Goal: Register for event/course

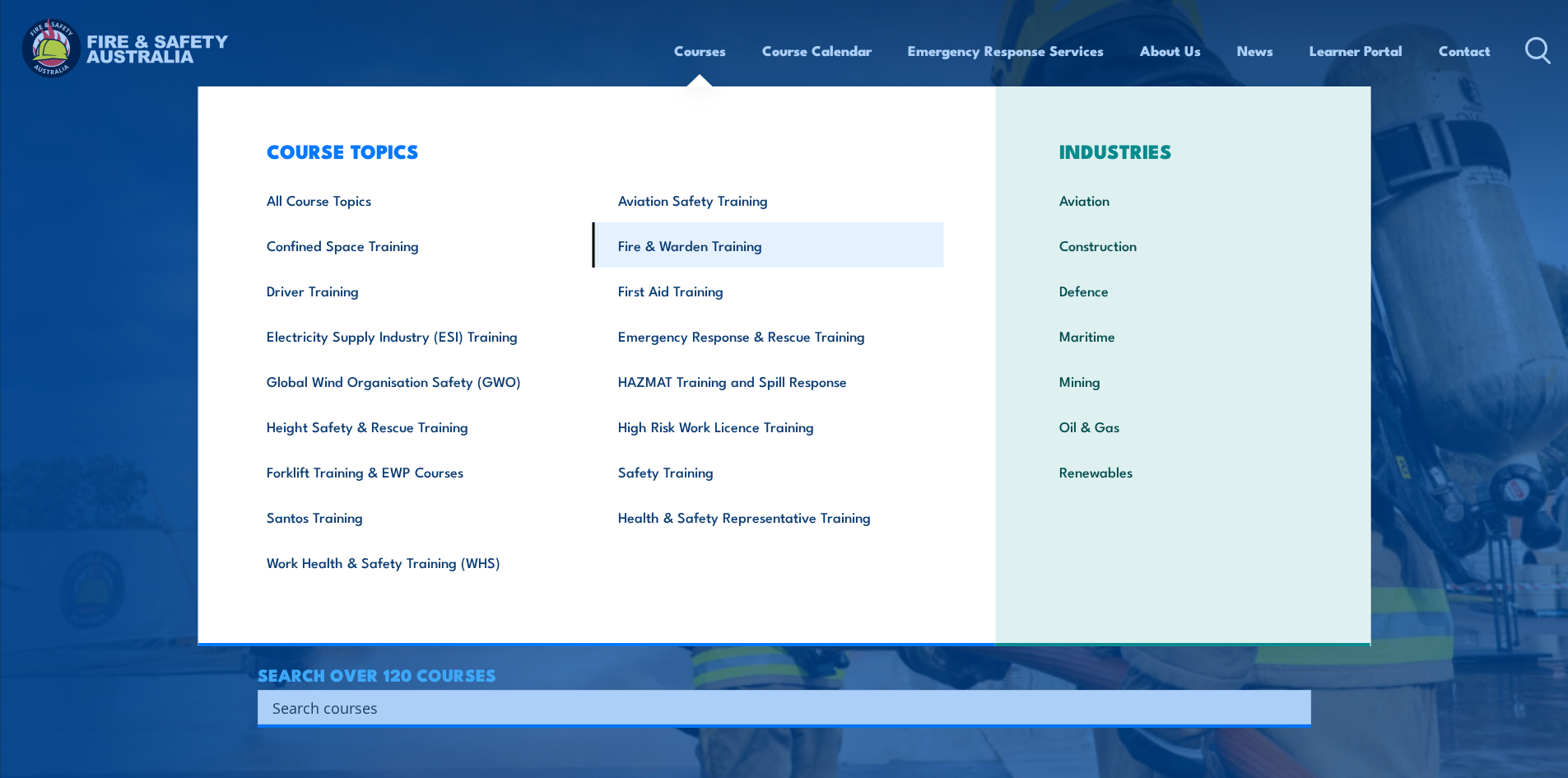
click at [691, 242] on link "Fire & Warden Training" at bounding box center [768, 244] width 352 height 45
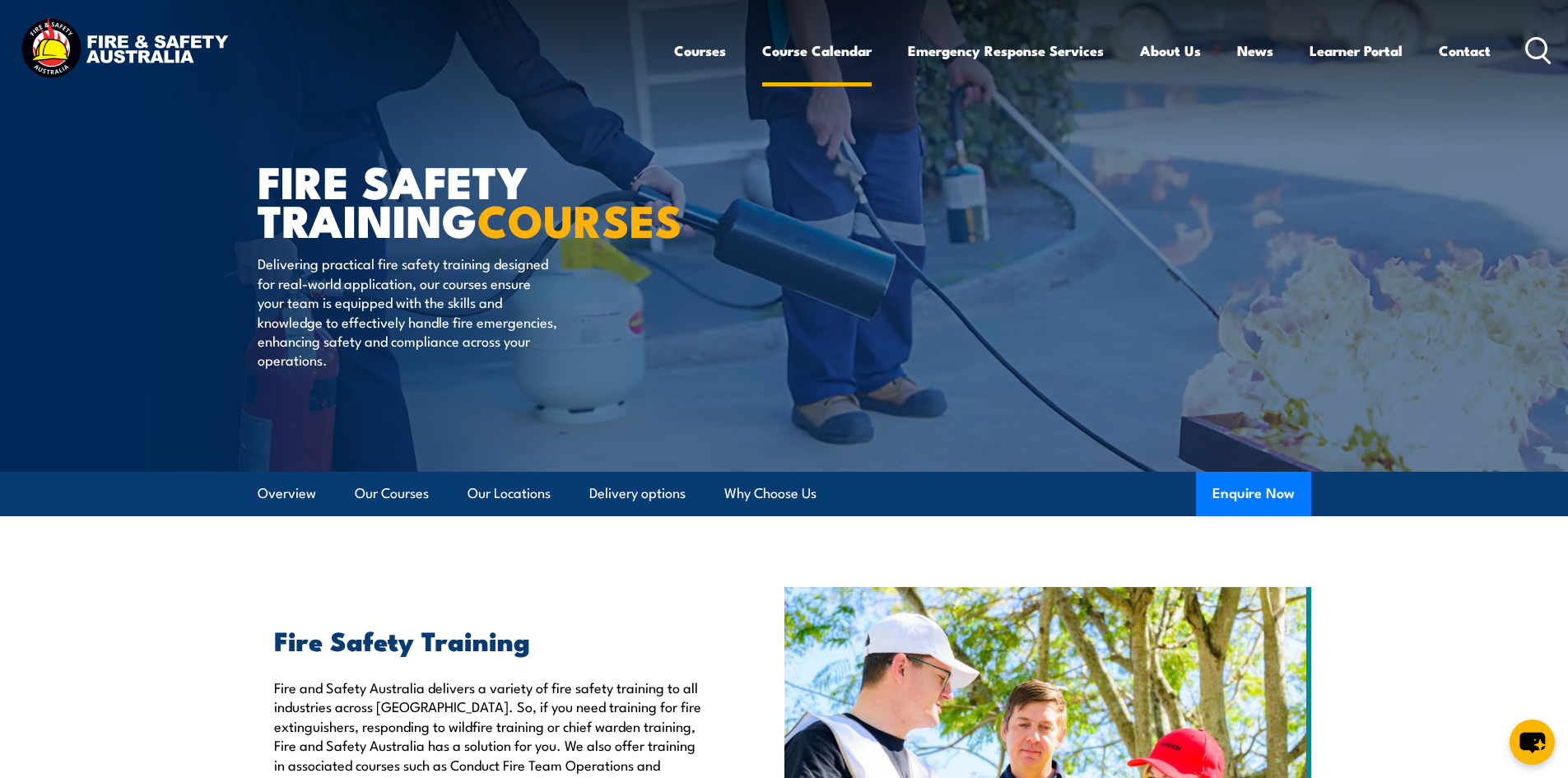
click at [785, 54] on link "Course Calendar" at bounding box center [816, 50] width 110 height 43
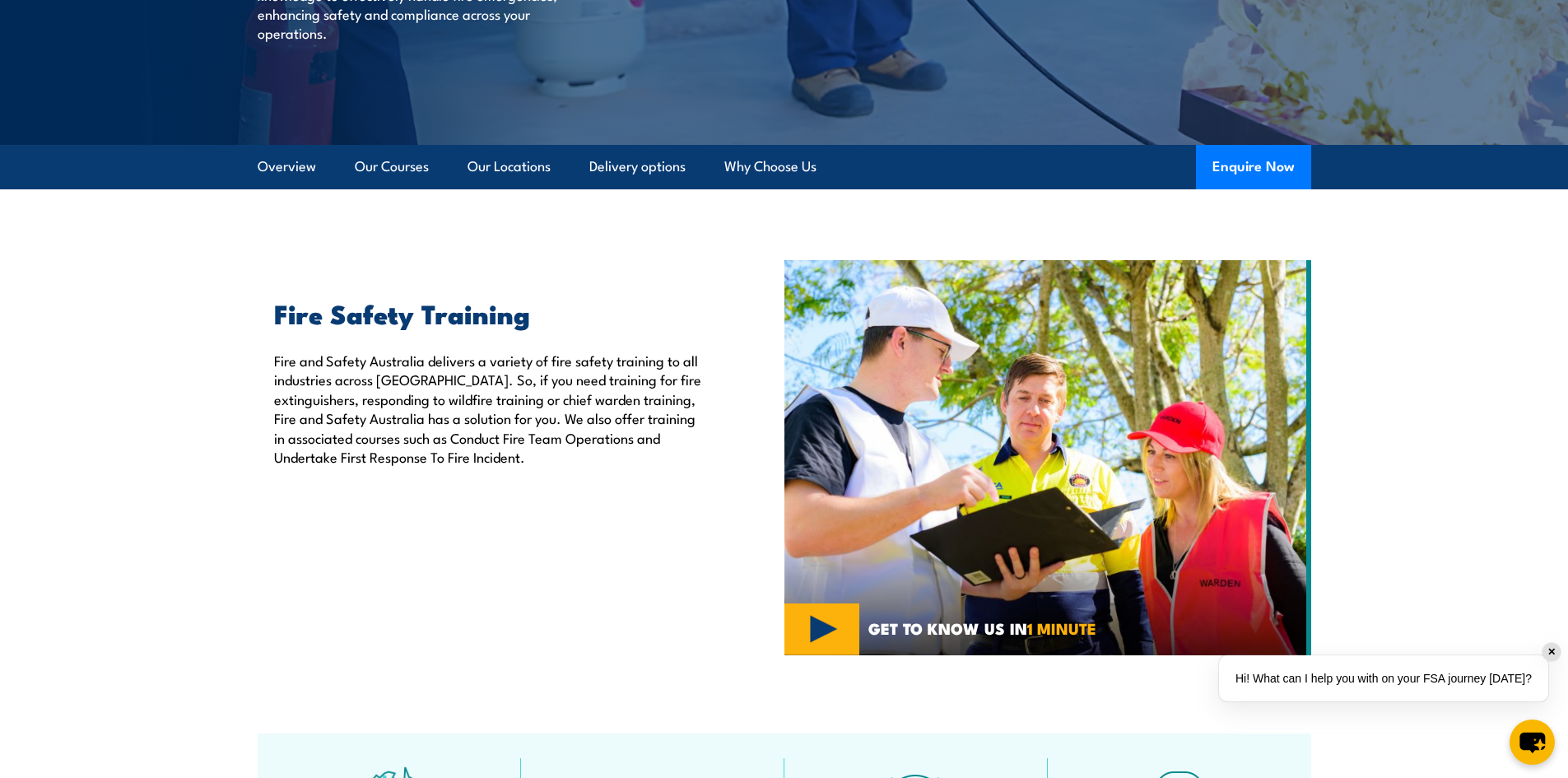
scroll to position [329, 0]
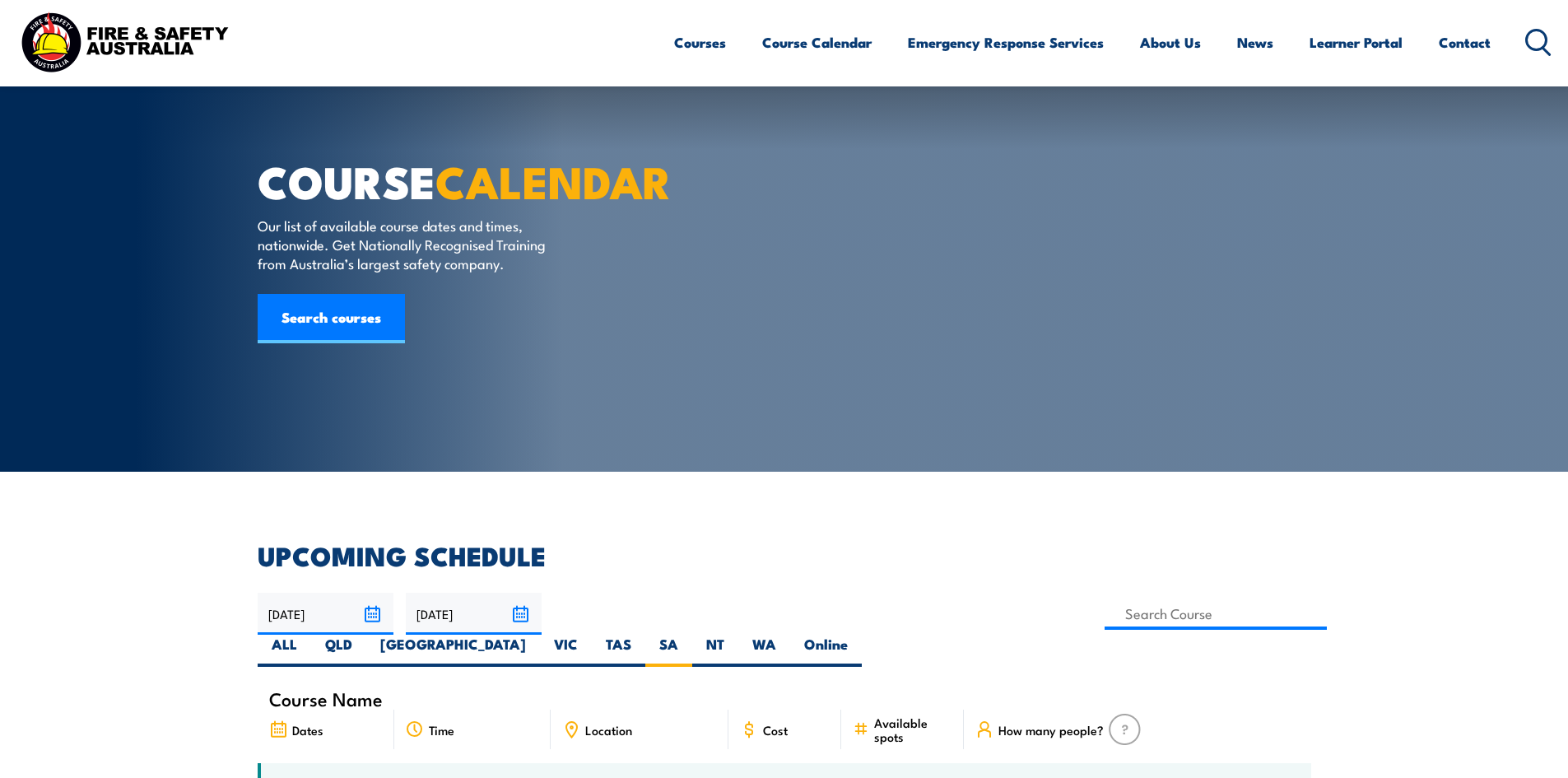
scroll to position [164, 0]
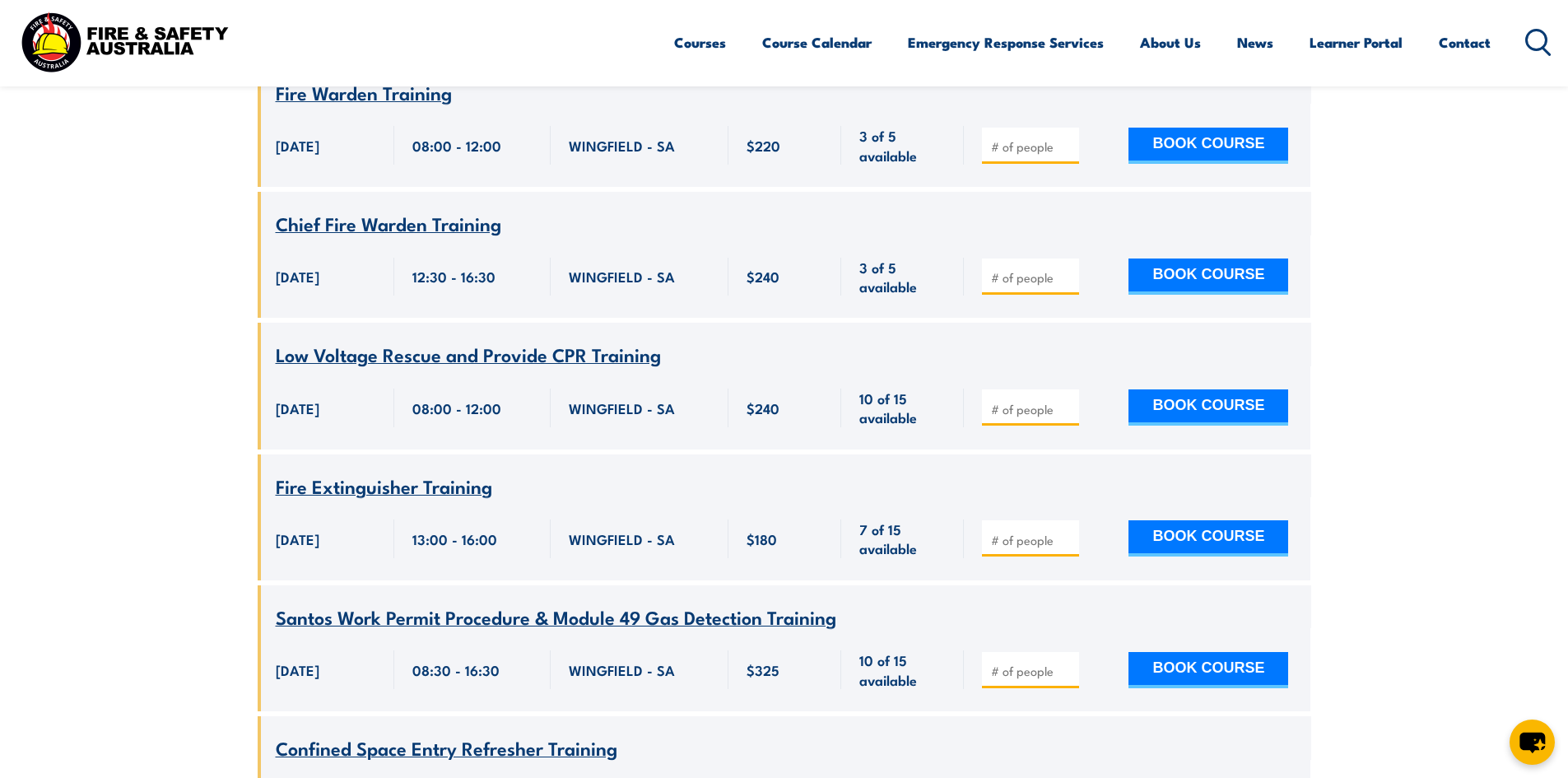
scroll to position [461, 0]
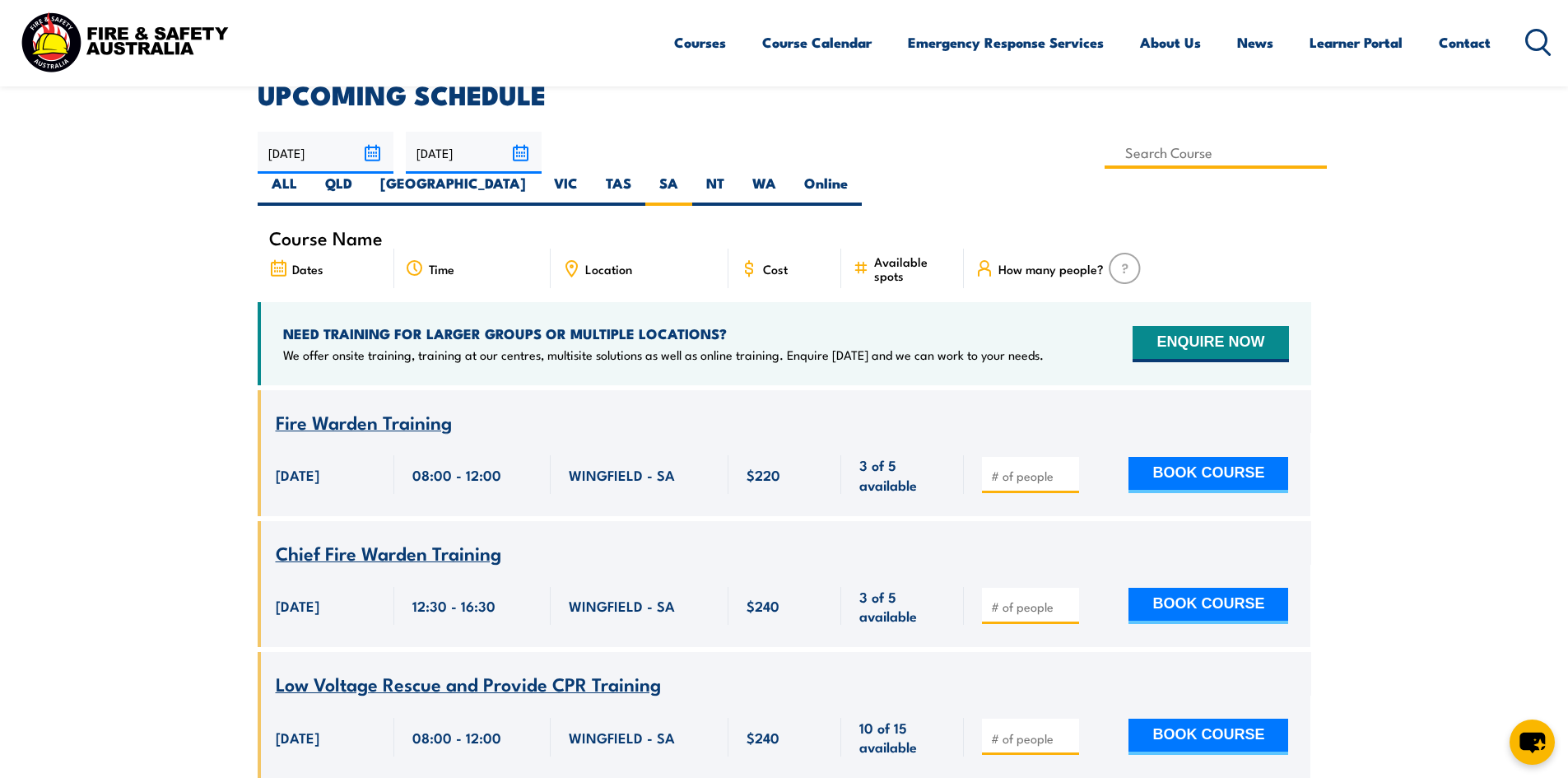
click at [1105, 157] on input at bounding box center [1216, 153] width 223 height 32
type input "Fire Warden Training"
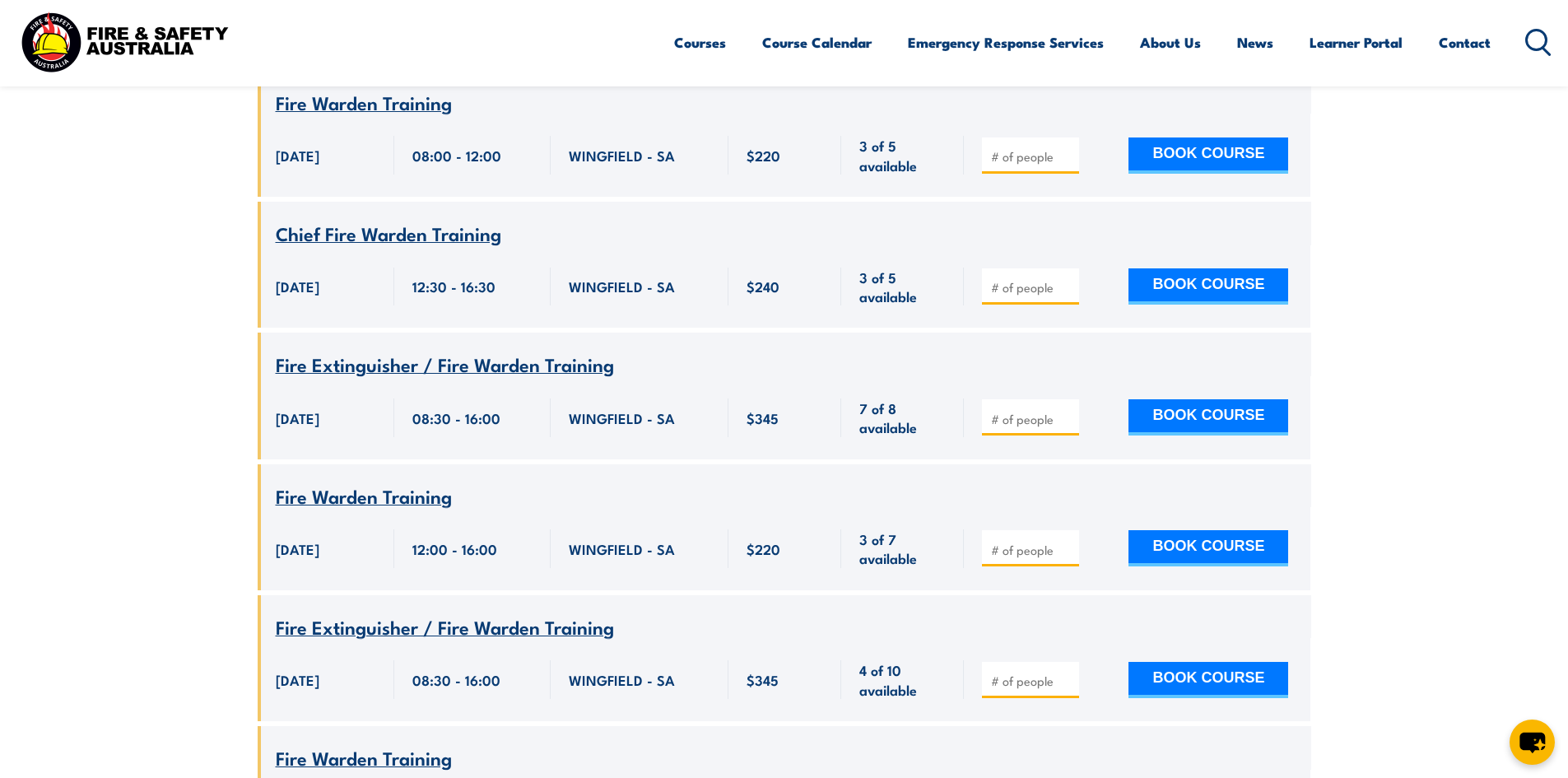
scroll to position [741, 0]
